Goal: Check status: Check status

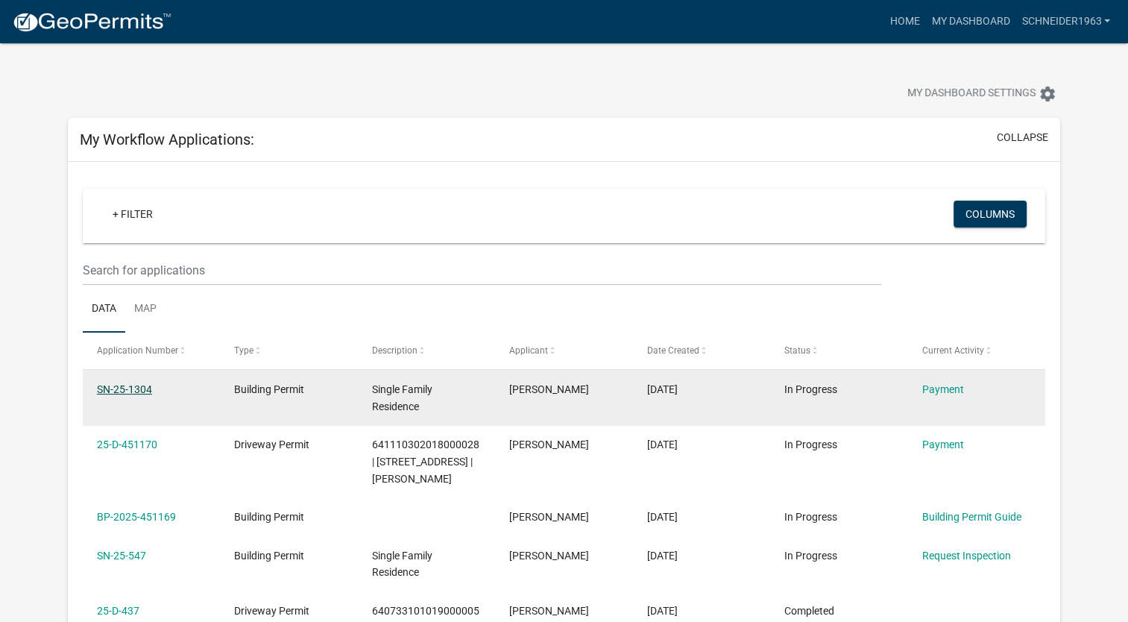
click at [136, 388] on link "SN-25-1304" at bounding box center [124, 389] width 55 height 12
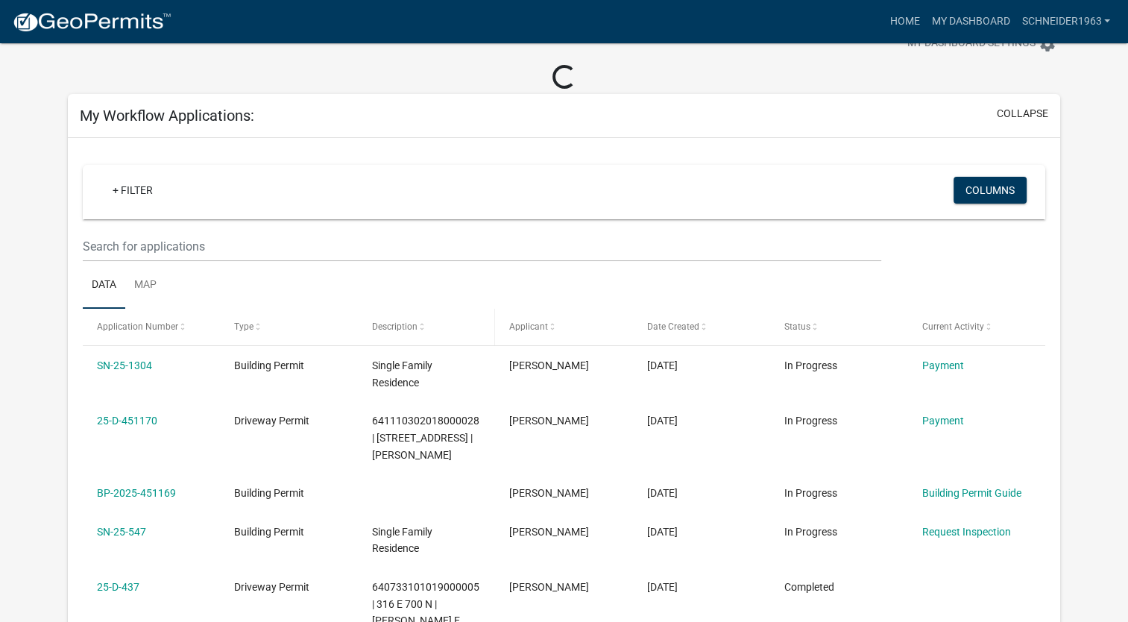
scroll to position [75, 0]
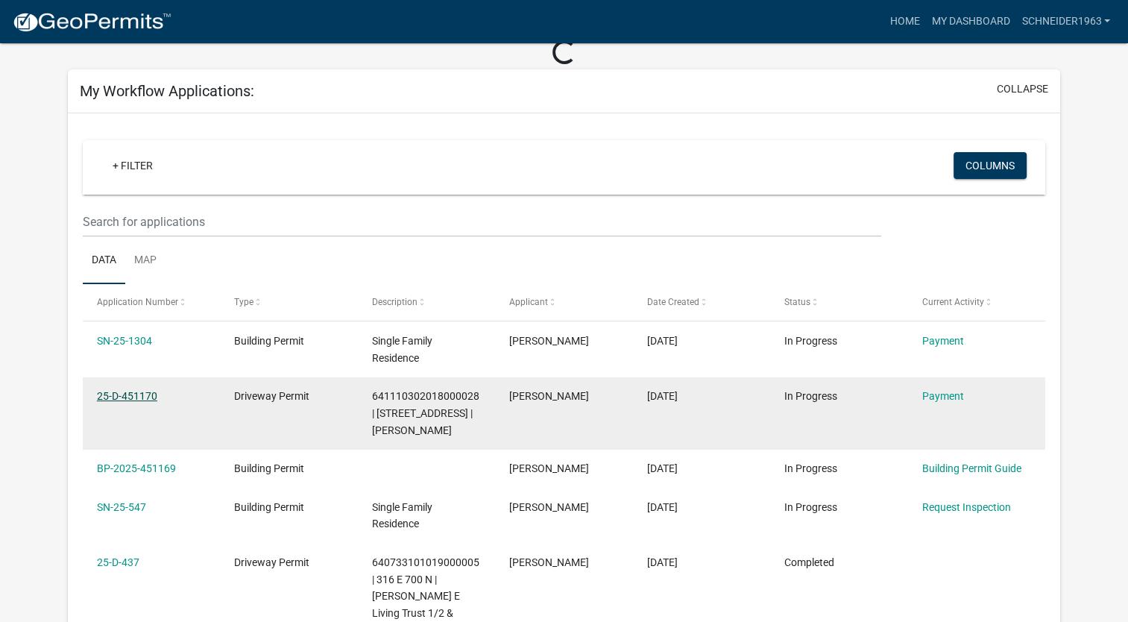
click at [146, 396] on link "25-D-451170" at bounding box center [127, 396] width 60 height 12
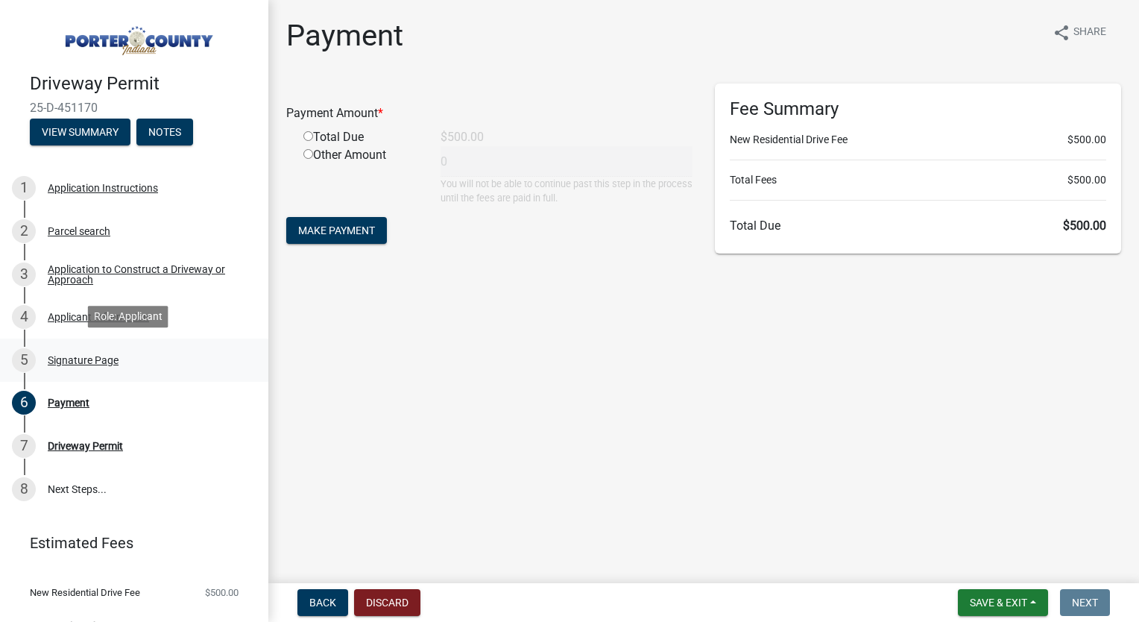
scroll to position [24, 0]
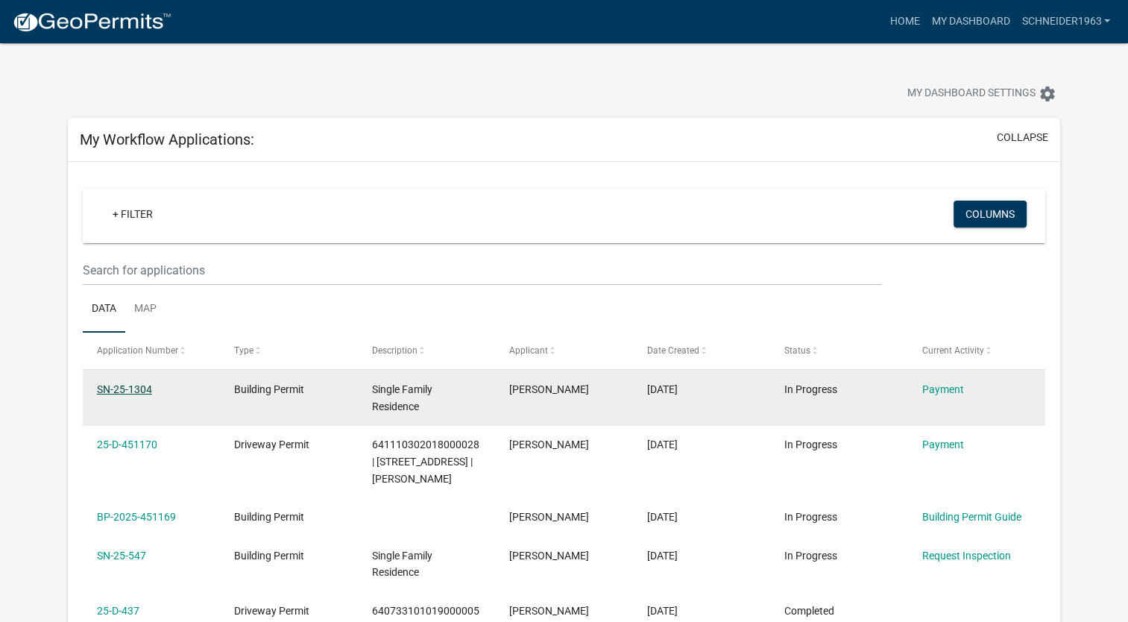
click at [138, 389] on link "SN-25-1304" at bounding box center [124, 389] width 55 height 12
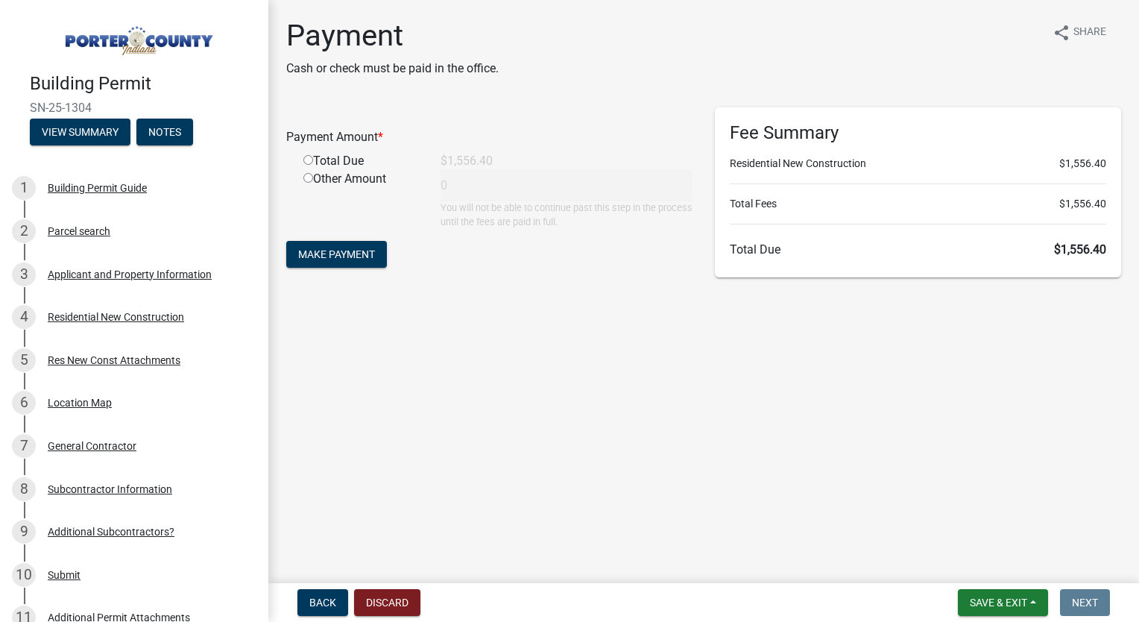
click at [309, 159] on input "radio" at bounding box center [308, 160] width 10 height 10
radio input "true"
type input "1556.4"
click at [81, 120] on button "View Summary" at bounding box center [80, 132] width 101 height 27
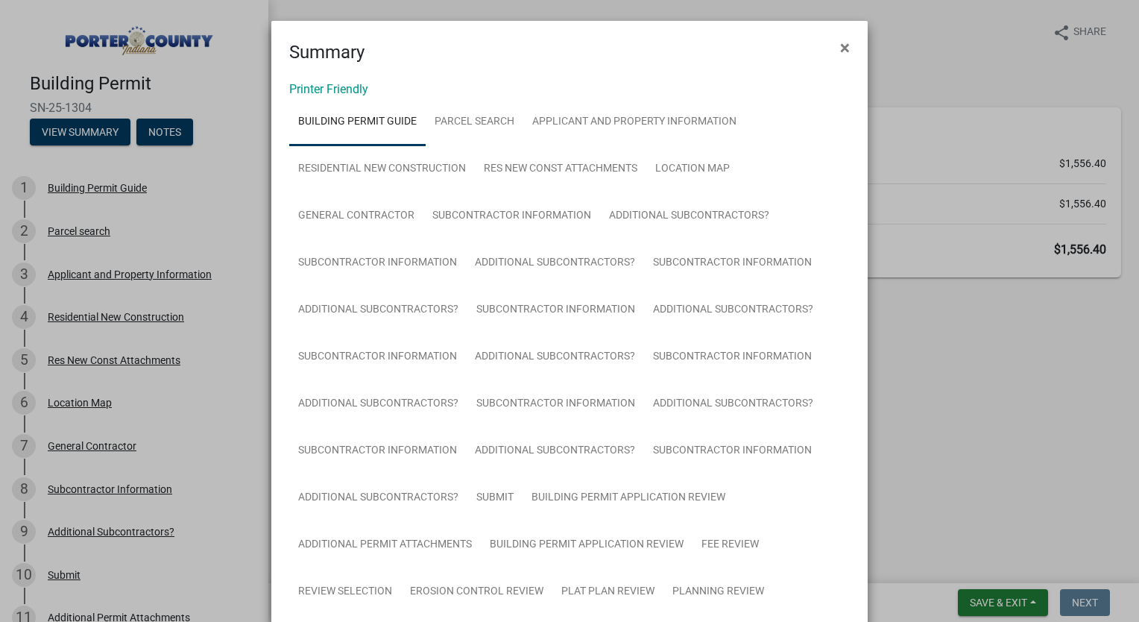
click at [179, 136] on ngb-modal-window "Summary × Printer Friendly Building Permit Guide Parcel search Applicant and Pr…" at bounding box center [569, 311] width 1139 height 622
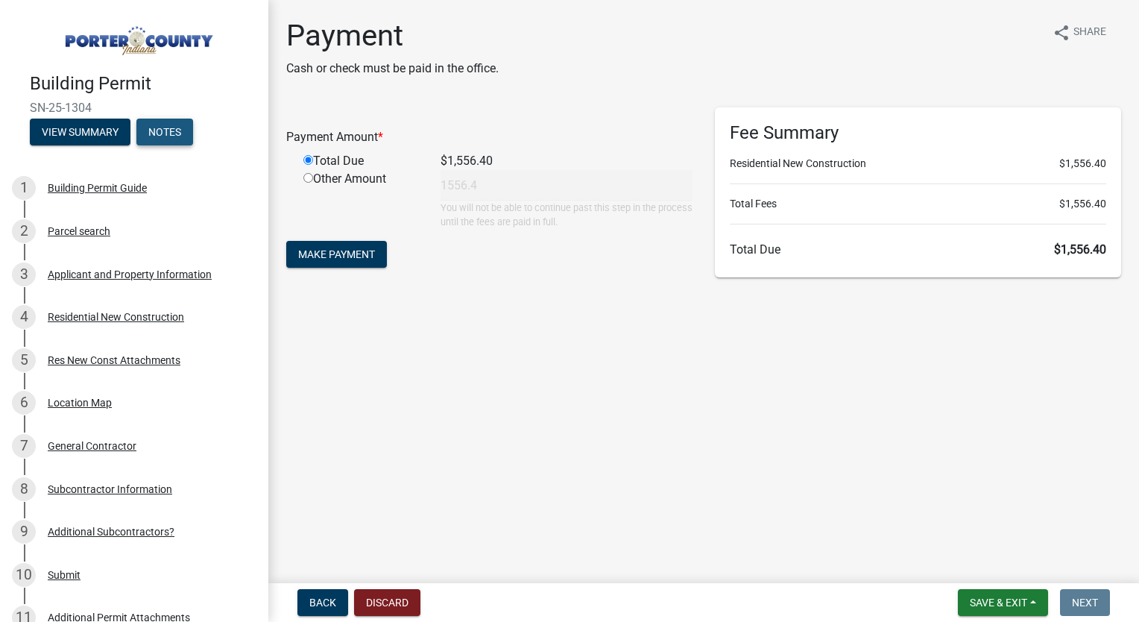
click at [176, 136] on button "Notes" at bounding box center [164, 132] width 57 height 27
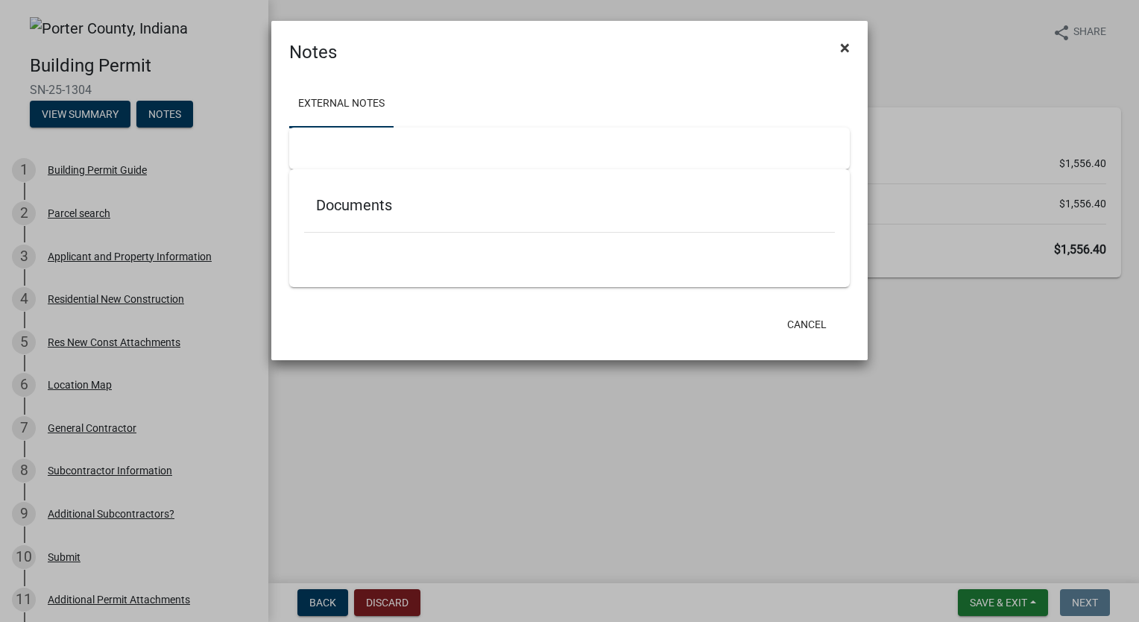
click at [850, 55] on button "×" at bounding box center [845, 48] width 34 height 42
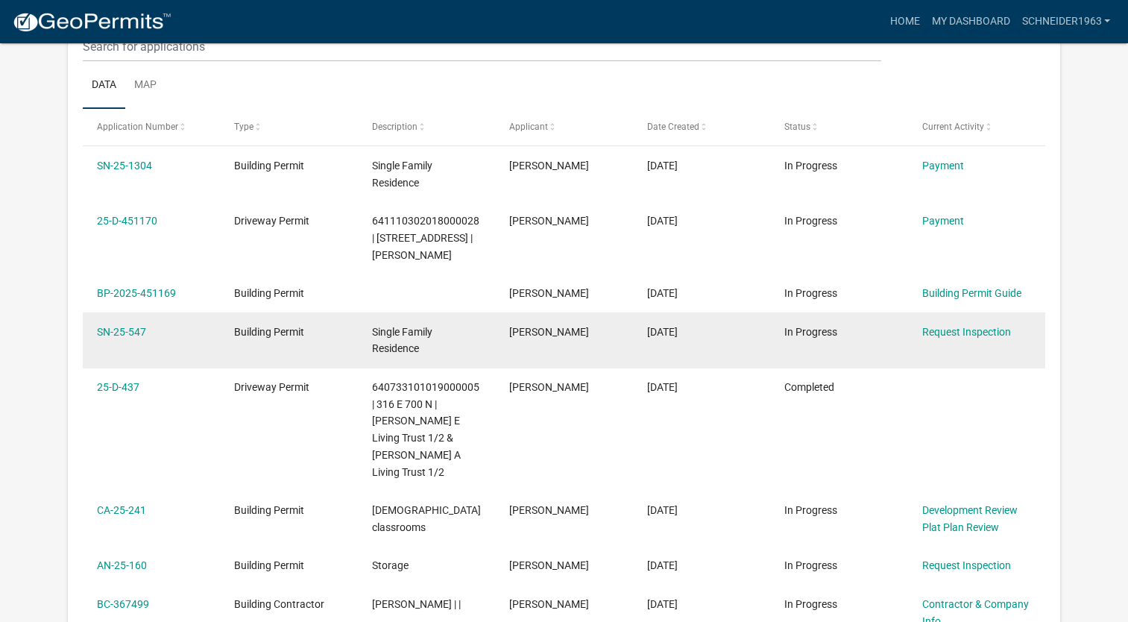
scroll to position [198, 0]
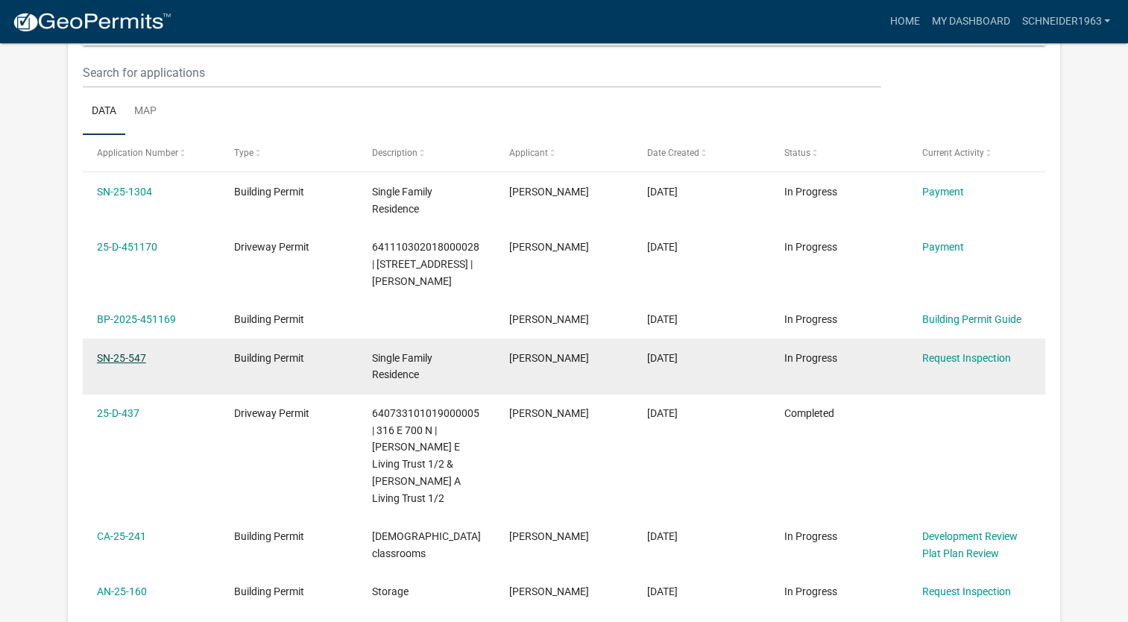
click at [125, 361] on link "SN-25-547" at bounding box center [121, 358] width 49 height 12
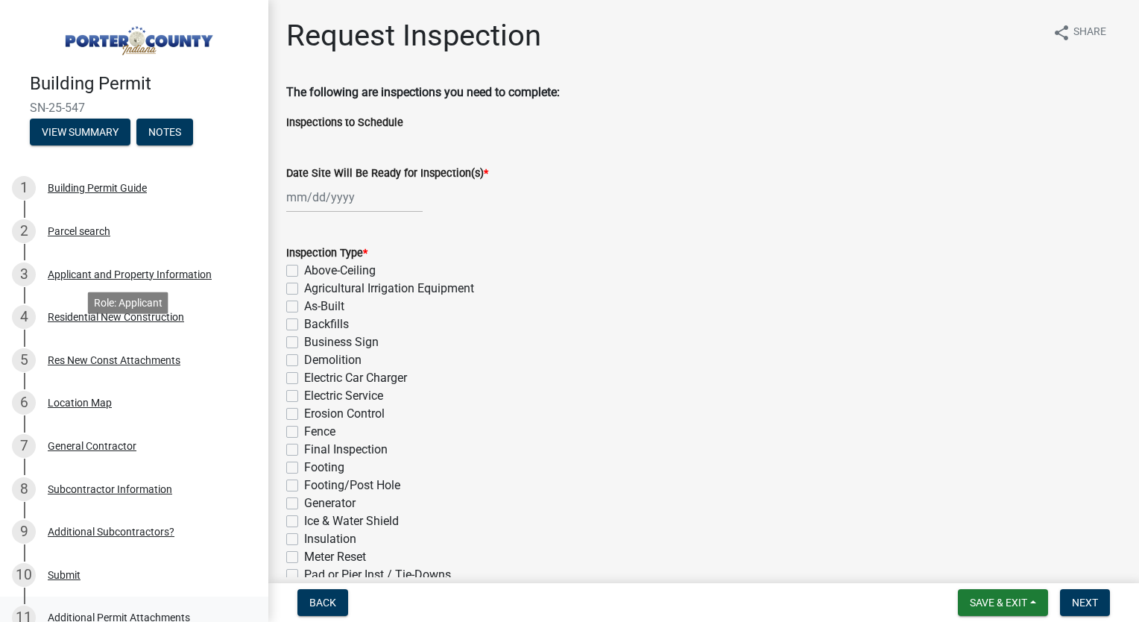
scroll to position [367, 0]
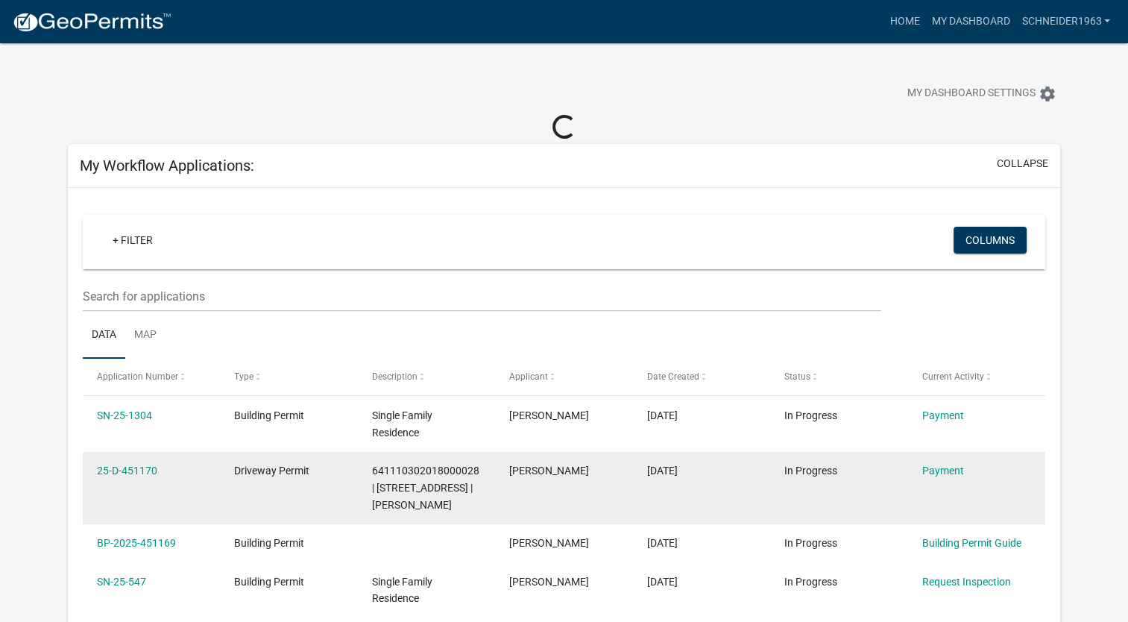
click at [262, 476] on div "Driveway Permit" at bounding box center [288, 470] width 109 height 17
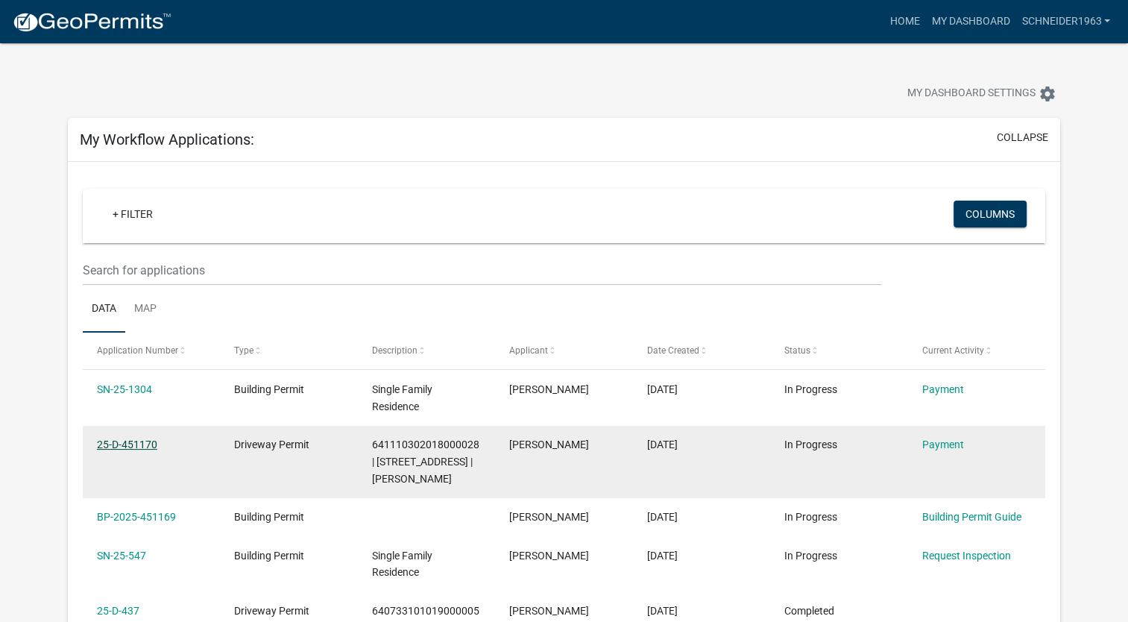
click at [146, 447] on link "25-D-451170" at bounding box center [127, 444] width 60 height 12
